Goal: Task Accomplishment & Management: Manage account settings

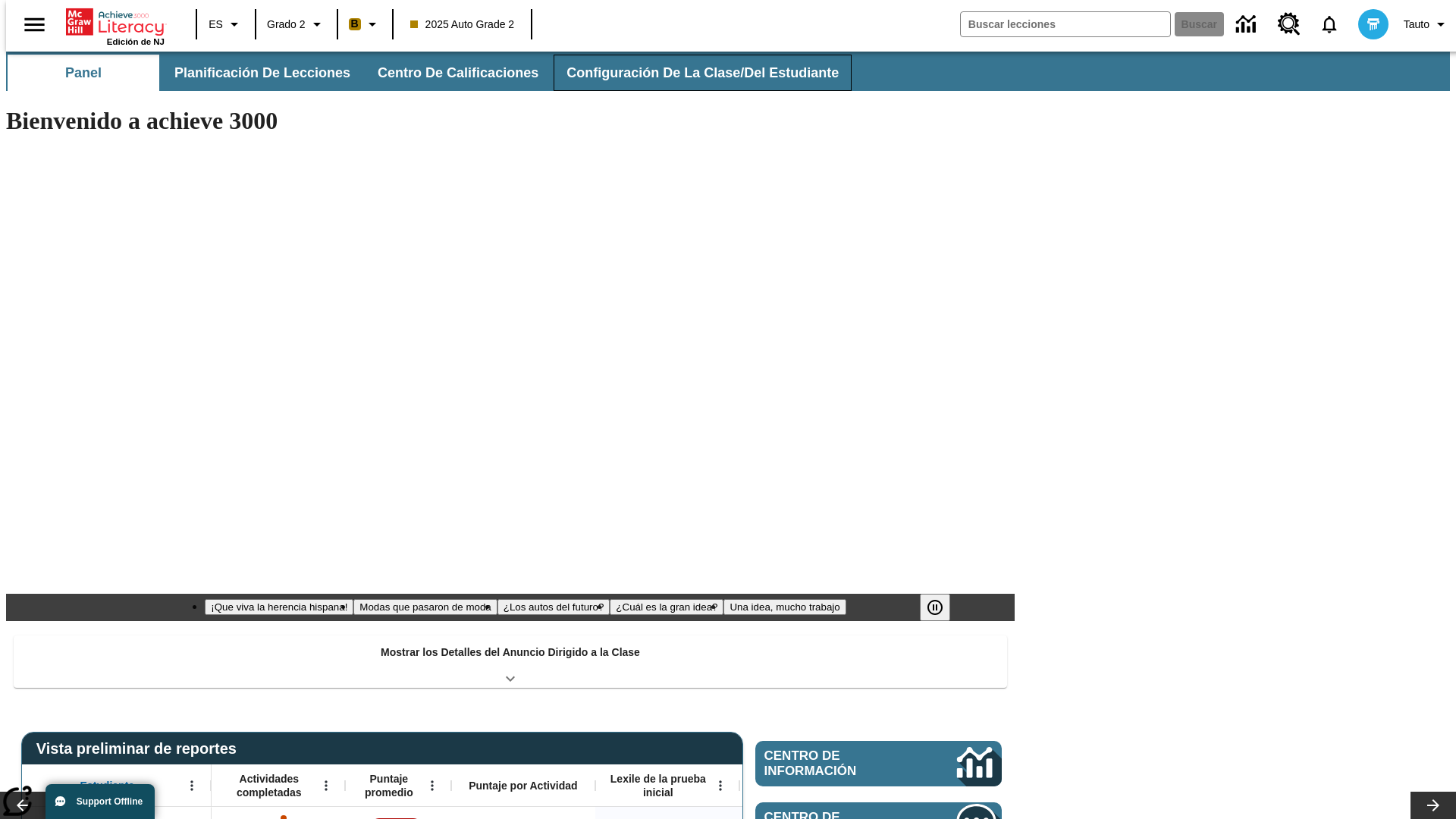
click at [686, 73] on button "Configuración de la clase/del estudiante" at bounding box center [702, 72] width 298 height 36
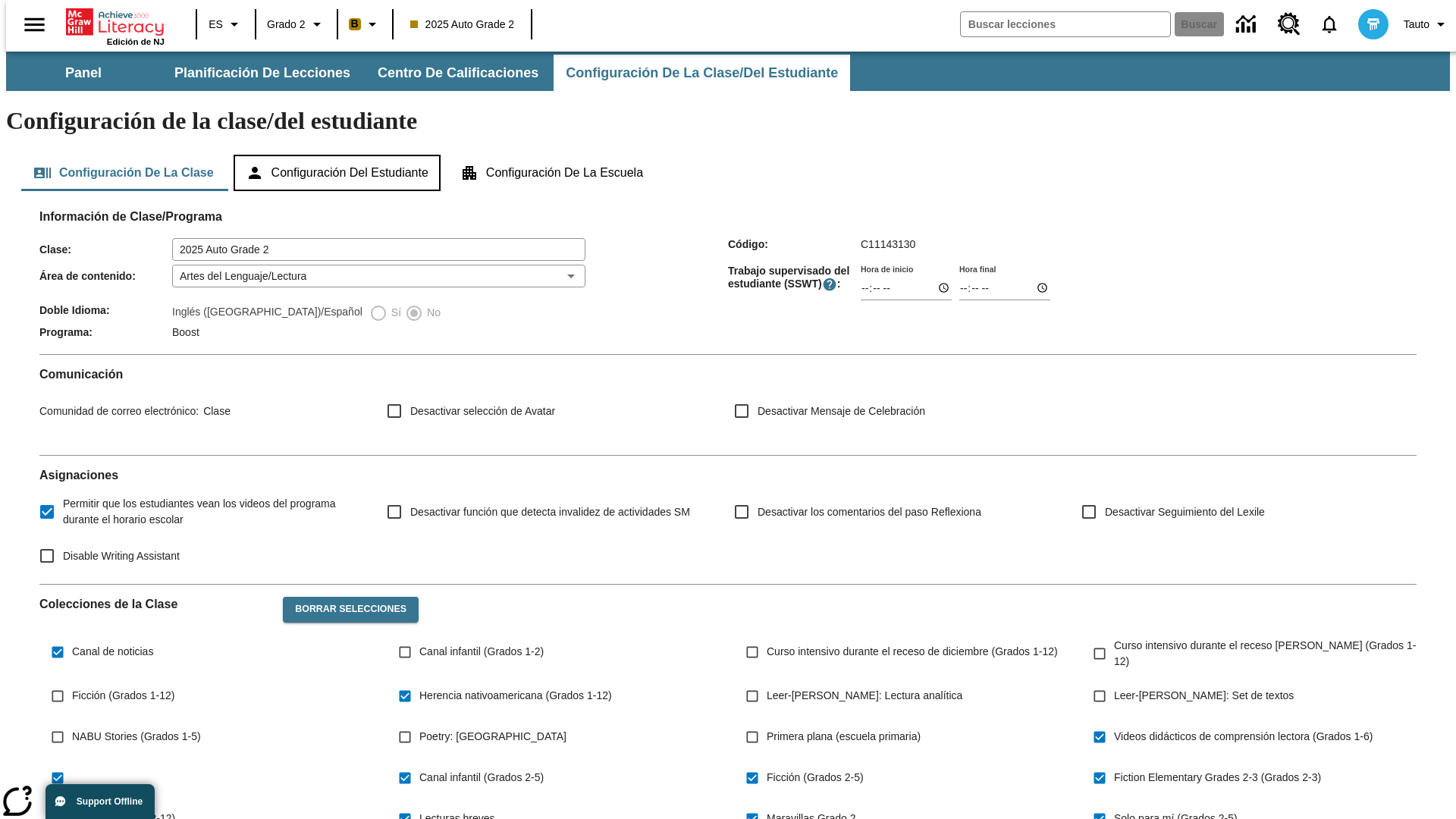
click at [338, 155] on button "Configuración del estudiante" at bounding box center [336, 172] width 207 height 36
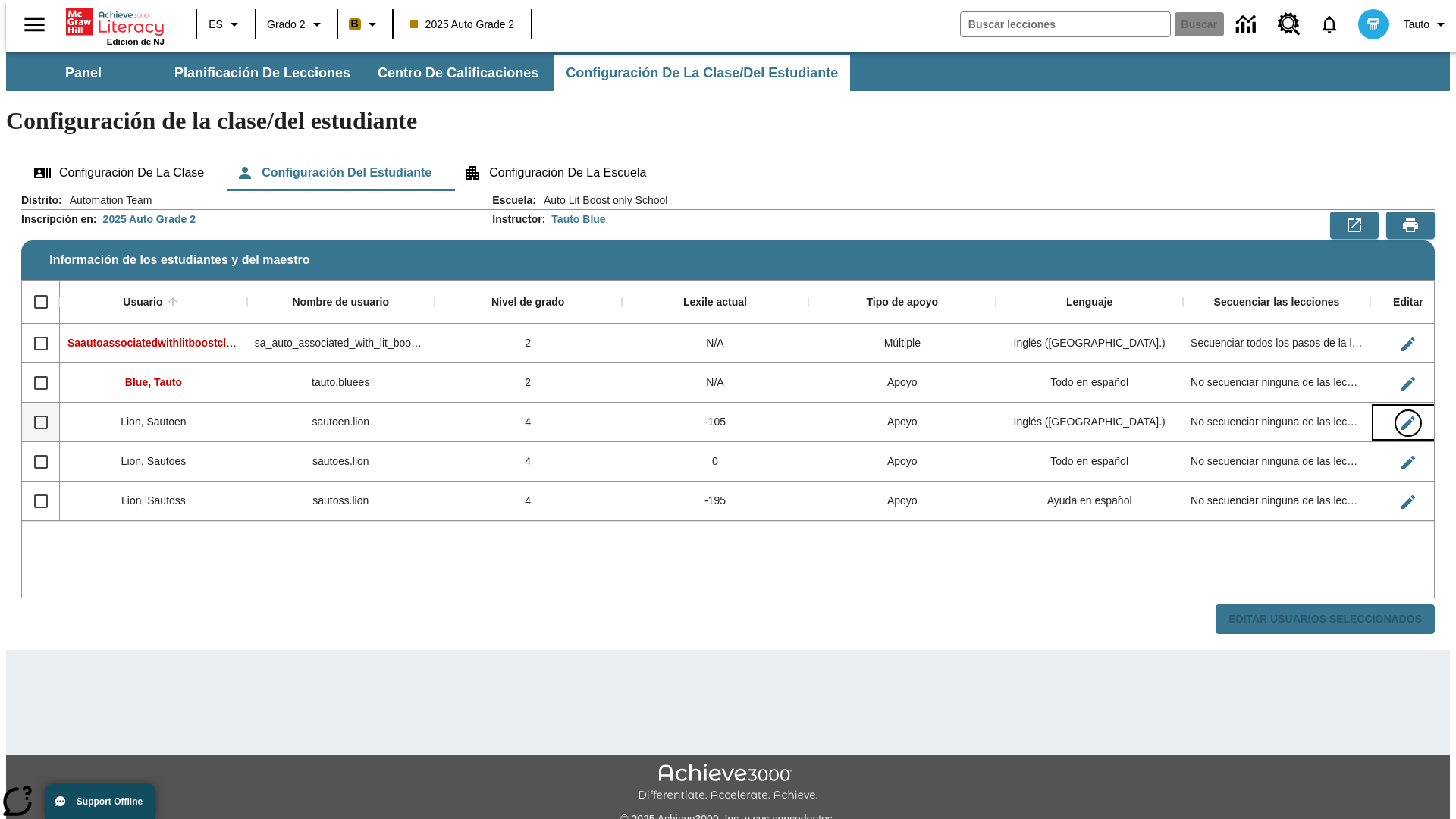
click at [1401, 416] on icon "Editar Usuario" at bounding box center [1408, 423] width 14 height 14
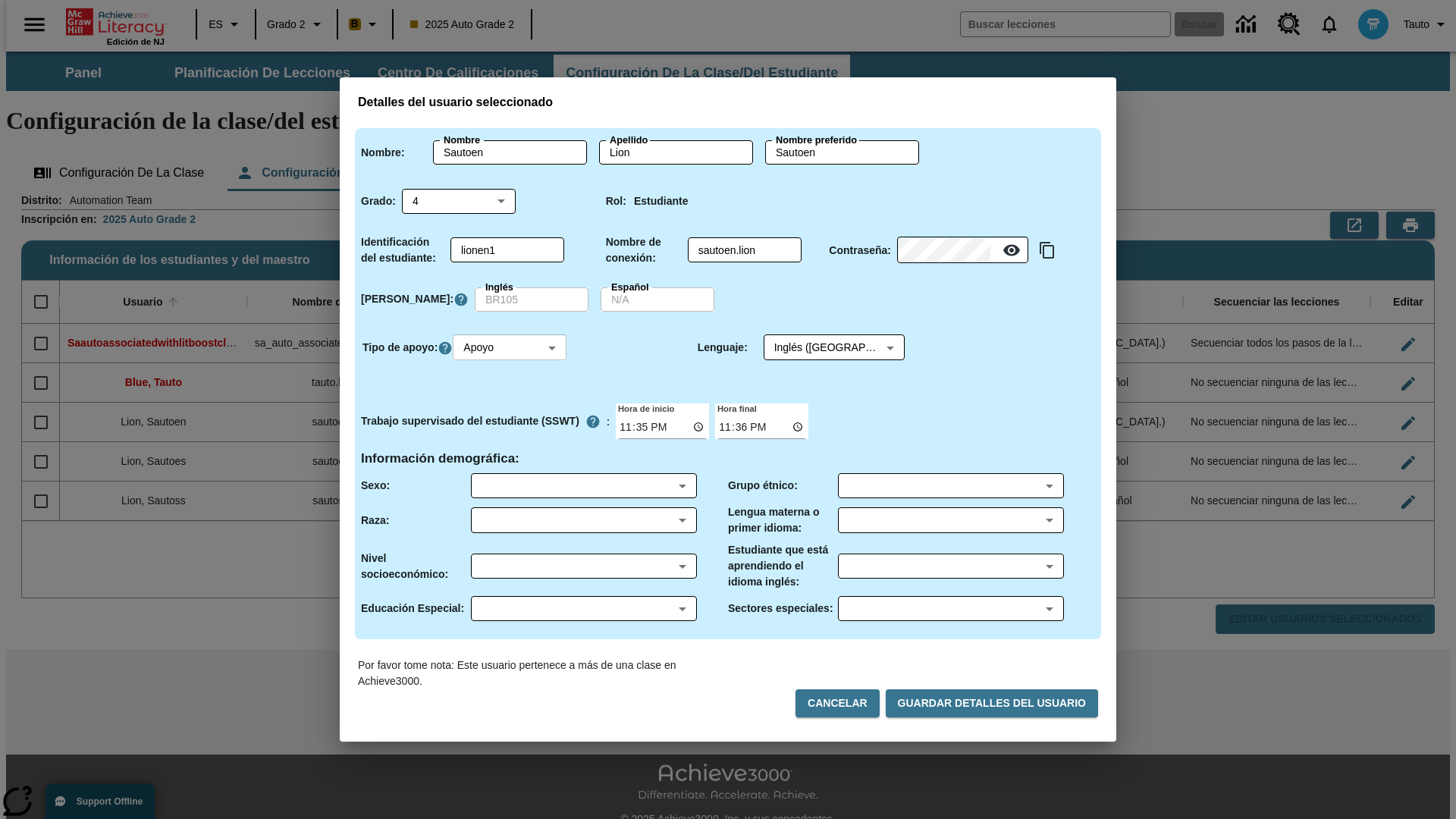
click at [512, 347] on body "Saltar al contenido principal Edición de NJ ES Grado 2 B 2025 Auto Grade 2 Busc…" at bounding box center [728, 452] width 1444 height 801
click at [512, 403] on li "Apoyo" at bounding box center [512, 403] width 114 height 25
click at [820, 347] on body "Saltar al contenido principal Edición de NJ ES Grado 2 B 2025 Auto Grade 2 Busc…" at bounding box center [728, 452] width 1444 height 801
click at [512, 347] on body "Saltar al contenido principal Edición de NJ ES Grado 2 B 2025 Auto Grade 2 Busc…" at bounding box center [728, 452] width 1444 height 801
click at [512, 428] on li "Enriquecimiento" at bounding box center [512, 429] width 114 height 25
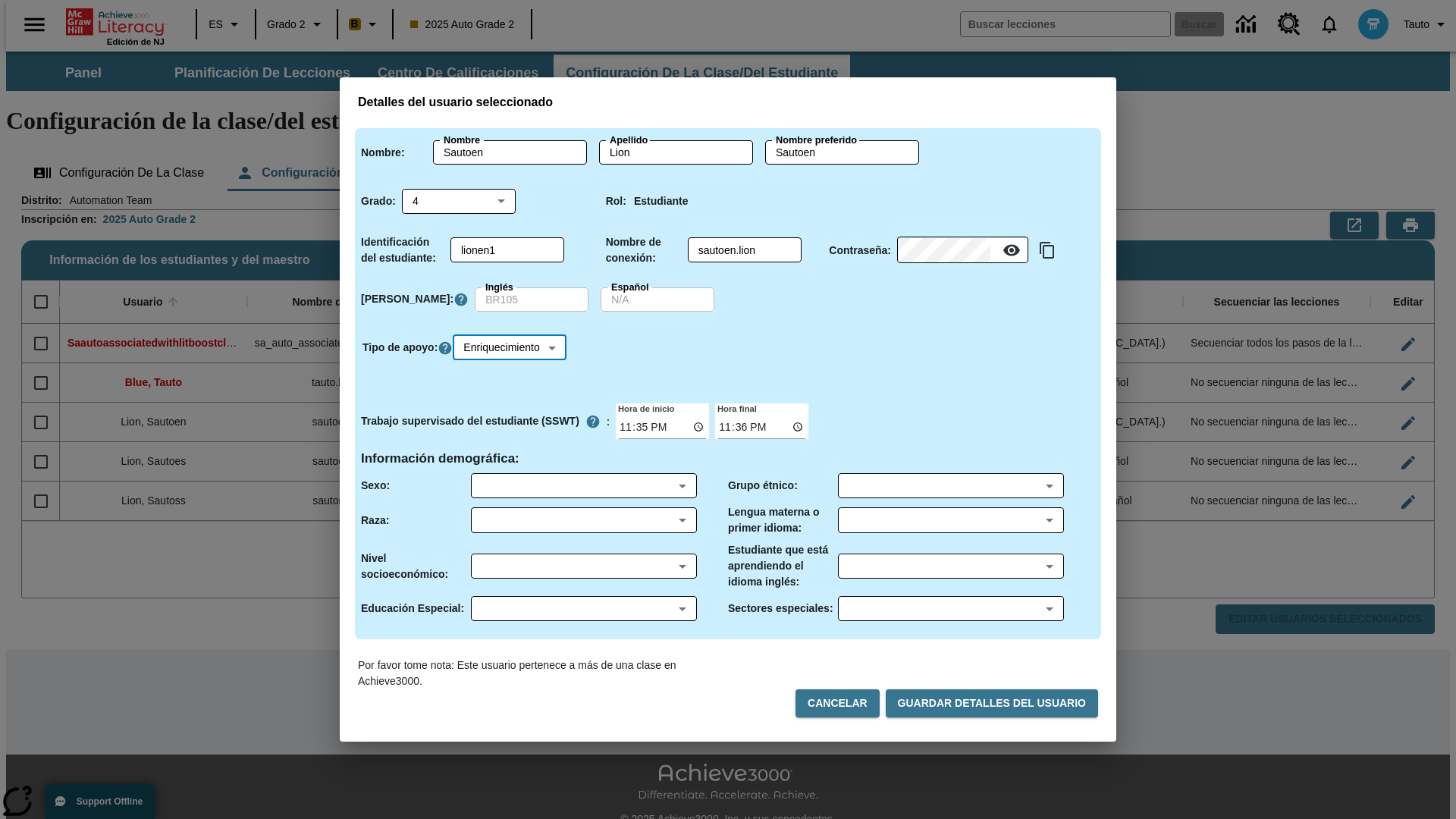
click at [514, 347] on body "Saltar al contenido principal Edición de NJ ES Grado 2 B 2025 Auto Grade 2 Busc…" at bounding box center [728, 452] width 1444 height 801
click at [514, 378] on li "Estándar" at bounding box center [514, 379] width 119 height 25
click at [512, 347] on body "Saltar al contenido principal Edición de NJ ES Grado 2 B 2025 Auto Grade 2 Busc…" at bounding box center [728, 452] width 1444 height 801
click at [512, 453] on li "Múltiple" at bounding box center [512, 453] width 114 height 25
type input "M"
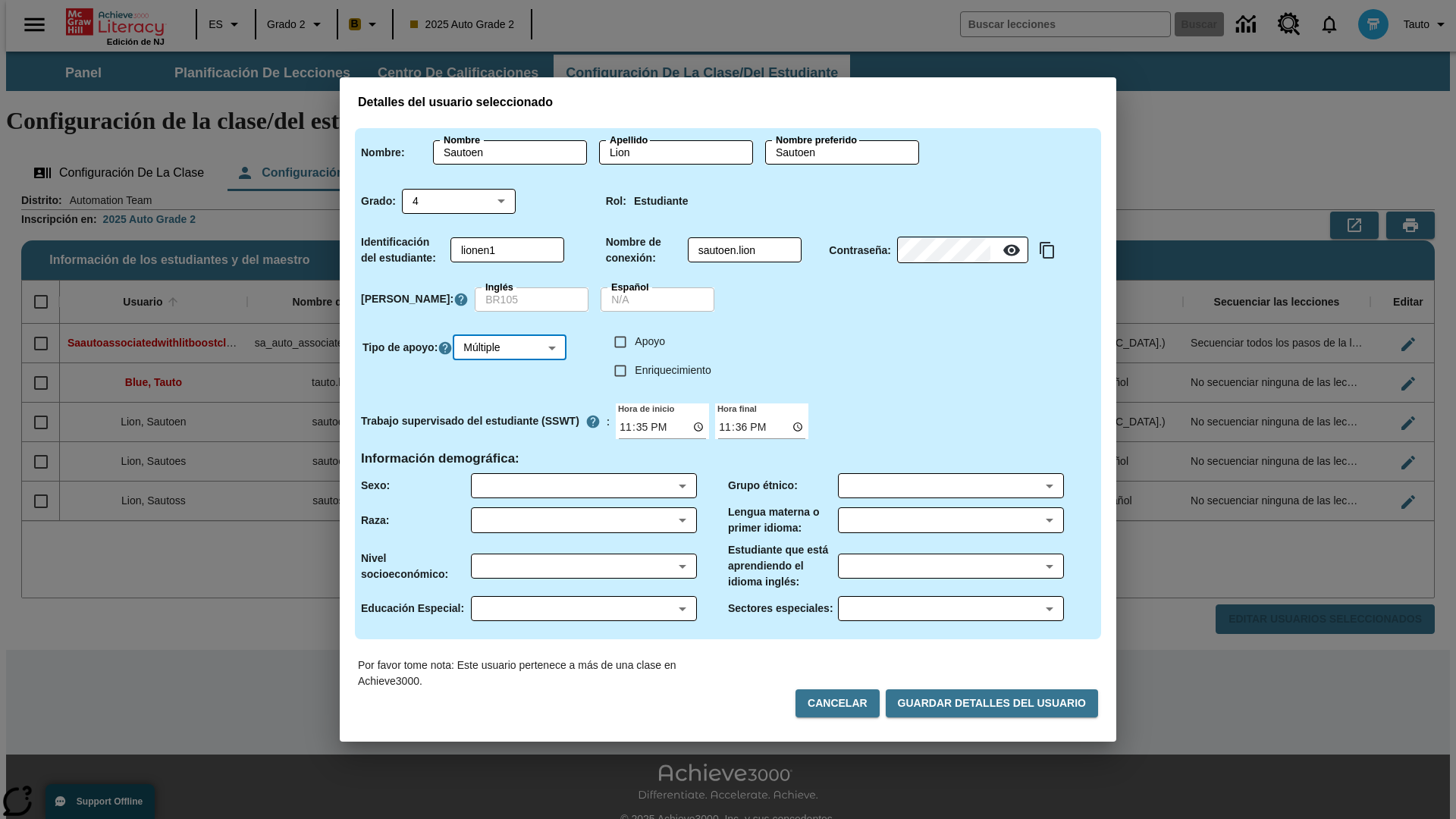
click at [621, 370] on input "Enriquecimiento" at bounding box center [620, 370] width 28 height 28
checkbox input "true"
click at [621, 341] on input "Apoyo" at bounding box center [620, 341] width 28 height 28
checkbox input "true"
